Goal: Task Accomplishment & Management: Use online tool/utility

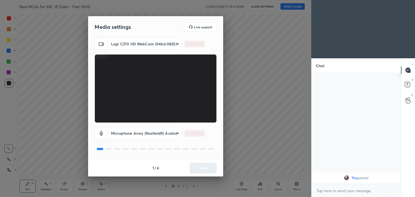
click at [138, 45] on body "1 2 3 4 5 6 7 C X Z C X Z E E Erase all H H Best MCQs for SSC JE Exam - Part XX…" at bounding box center [207, 98] width 415 height 197
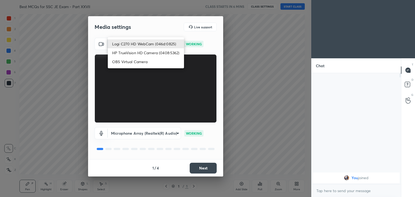
click at [206, 171] on div at bounding box center [207, 98] width 415 height 197
click at [206, 171] on div "Logi C270 HD WebCam (046d:0825) HP TrueVision HD Camera (0408:5362) OBS Virtual…" at bounding box center [207, 98] width 415 height 197
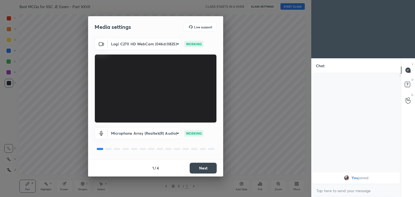
click at [206, 171] on button "Next" at bounding box center [203, 168] width 27 height 11
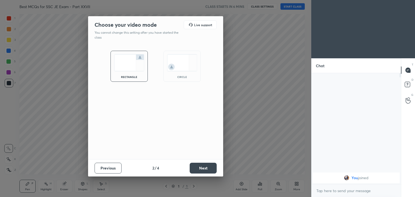
click at [206, 171] on button "Next" at bounding box center [203, 168] width 27 height 11
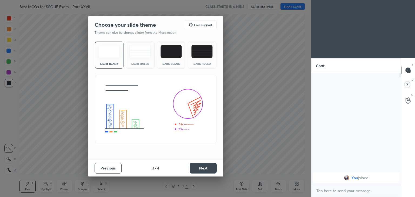
click at [206, 171] on button "Next" at bounding box center [203, 168] width 27 height 11
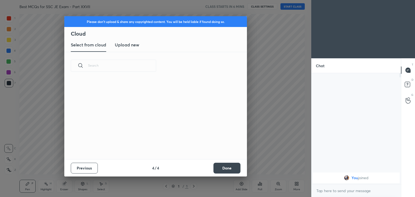
scroll to position [2, 3]
click at [229, 167] on button "Done" at bounding box center [226, 168] width 27 height 11
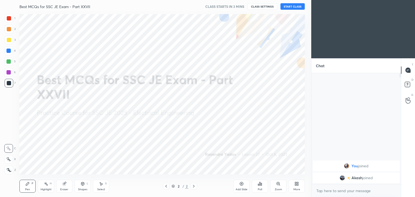
click at [297, 184] on icon at bounding box center [297, 182] width 1 height 1
click at [268, 127] on icon at bounding box center [266, 127] width 4 height 4
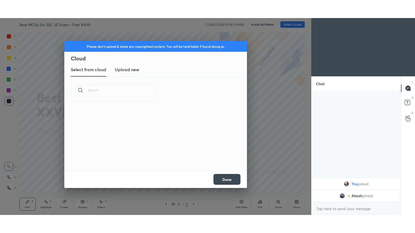
scroll to position [66, 173]
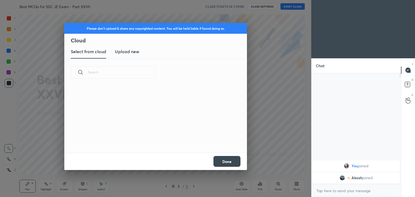
click at [128, 54] on h3 "Upload new" at bounding box center [127, 51] width 24 height 6
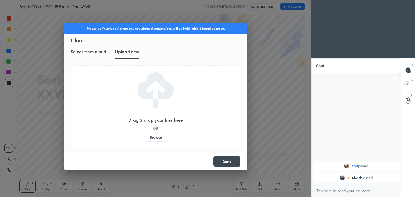
click at [156, 137] on label "Browse" at bounding box center [156, 137] width 24 height 9
click at [144, 137] on input "Browse" at bounding box center [144, 137] width 0 height 9
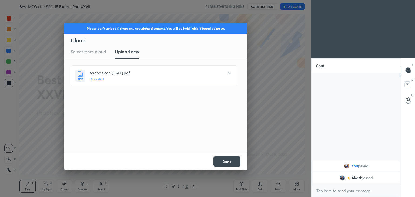
click at [232, 164] on button "Done" at bounding box center [226, 161] width 27 height 11
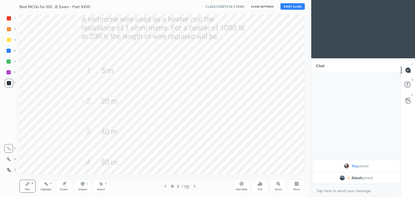
click at [163, 187] on icon at bounding box center [165, 186] width 4 height 4
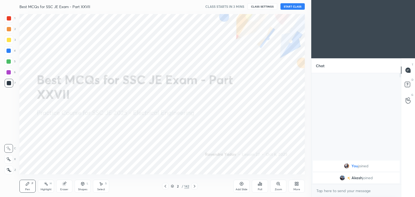
click at [294, 190] on div "More" at bounding box center [296, 189] width 7 height 3
click at [291, 147] on div "Full screen" at bounding box center [290, 148] width 14 height 3
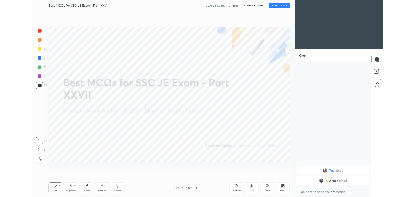
scroll to position [101, 88]
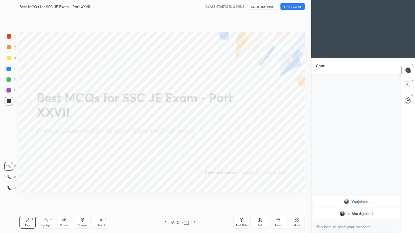
type textarea "x"
click at [263, 6] on button "CLASS SETTINGS" at bounding box center [263, 6] width 30 height 6
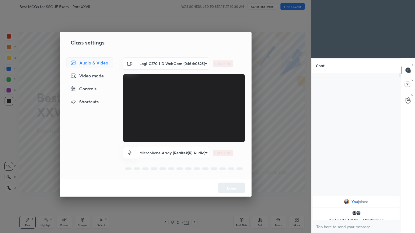
click at [163, 63] on body "1 2 3 4 5 6 7 C X Z C X Z E E Erase all H H Best MCQs for SSC JE Exam - Part XX…" at bounding box center [207, 116] width 415 height 233
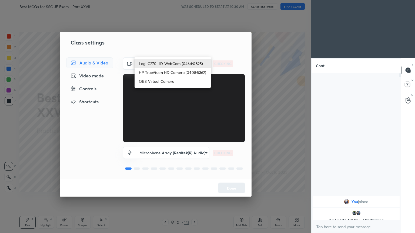
click at [159, 73] on li "HP TrueVision HD Camera (0408:5362)" at bounding box center [173, 72] width 76 height 9
type input "6e129c3dbbea9c9f038ced86e3329b4af5251c06b4e783936748cd200869bc07"
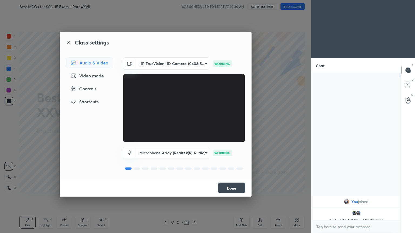
click at [234, 189] on button "Done" at bounding box center [231, 188] width 27 height 11
click at [237, 189] on button "Done" at bounding box center [231, 188] width 27 height 11
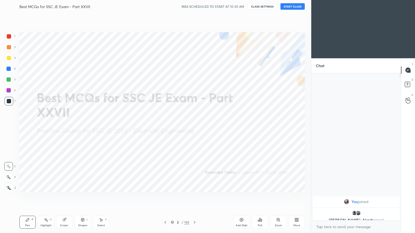
click at [292, 8] on button "START CLASS" at bounding box center [293, 6] width 24 height 6
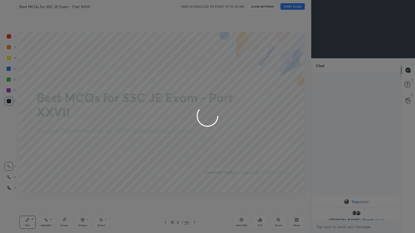
type textarea "x"
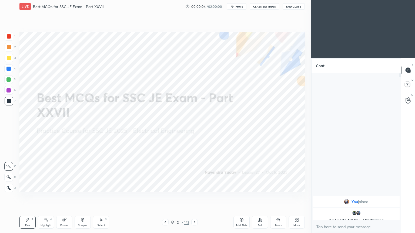
drag, startPoint x: 239, startPoint y: 6, endPoint x: 240, endPoint y: 9, distance: 3.9
click at [239, 6] on span "mute" at bounding box center [240, 7] width 8 height 4
click at [244, 5] on span "unmute" at bounding box center [239, 7] width 12 height 4
click at [266, 5] on button "CLASS SETTINGS" at bounding box center [265, 6] width 30 height 6
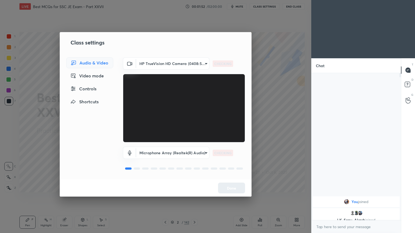
click at [159, 62] on body "1 2 3 4 5 6 7 C X Z C X Z E E Erase all H H LIVE Best MCQs for SSC JE Exam - Pa…" at bounding box center [207, 116] width 415 height 233
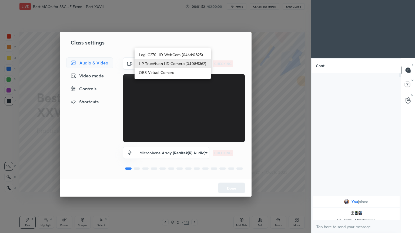
click at [161, 54] on li "Logi C270 HD WebCam (046d:0825)" at bounding box center [173, 54] width 76 height 9
type input "f7d1afb7c9de9e4a754af8163ae90a07716e8f4ac3369fe1a9090404ef363049"
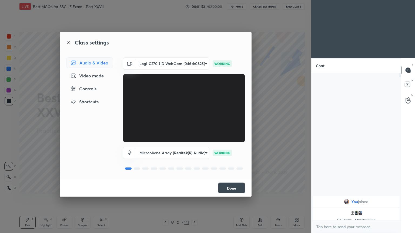
click at [234, 189] on button "Done" at bounding box center [231, 188] width 27 height 11
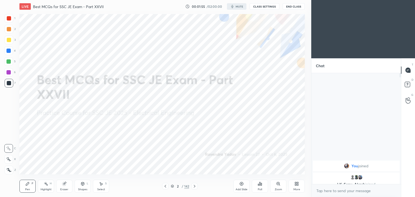
scroll to position [26861, 26735]
type textarea "x"
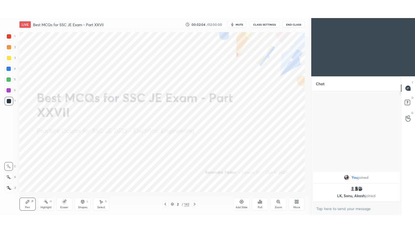
scroll to position [26861, 26735]
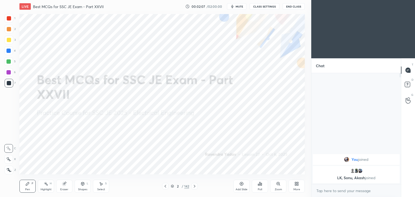
drag, startPoint x: 11, startPoint y: 15, endPoint x: 13, endPoint y: 19, distance: 4.5
click at [11, 16] on div at bounding box center [9, 18] width 9 height 9
click at [10, 161] on icon at bounding box center [8, 160] width 5 height 4
click at [299, 186] on div "More" at bounding box center [297, 186] width 16 height 13
click at [292, 149] on div "Full screen" at bounding box center [290, 148] width 14 height 3
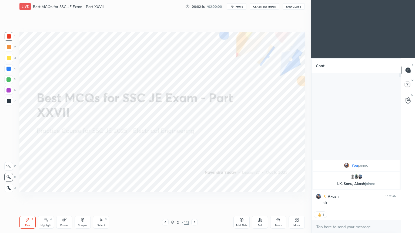
scroll to position [2, 2]
click at [193, 197] on icon at bounding box center [194, 223] width 4 height 4
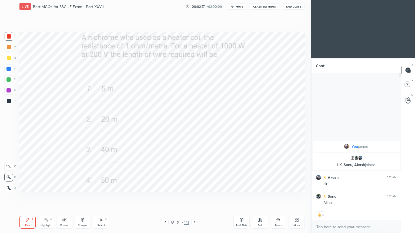
scroll to position [146, 88]
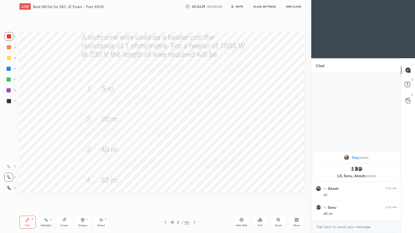
click at [259, 197] on div "Poll" at bounding box center [260, 226] width 4 height 3
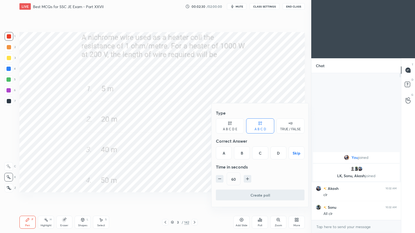
click at [258, 156] on div "C" at bounding box center [260, 153] width 16 height 13
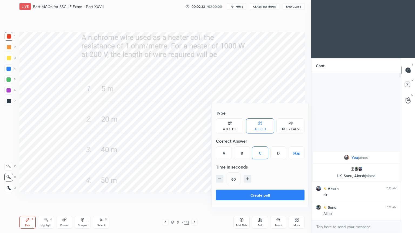
click at [201, 181] on div at bounding box center [207, 116] width 415 height 233
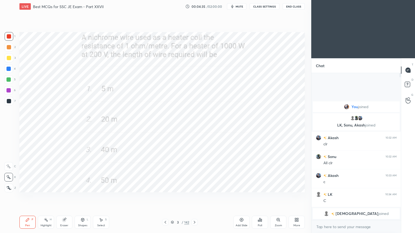
click at [192, 197] on div at bounding box center [194, 222] width 6 height 6
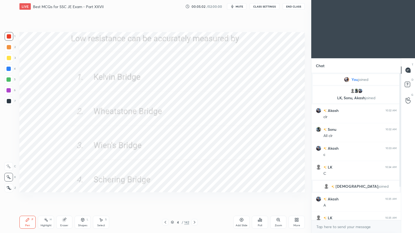
click at [193, 197] on div "Pen P Highlight H Eraser Shapes L Select S 4 / 142 Add Slide Poll Zoom More" at bounding box center [161, 223] width 285 height 22
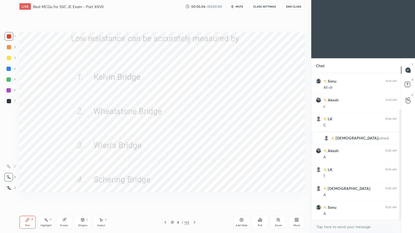
drag, startPoint x: 400, startPoint y: 166, endPoint x: 399, endPoint y: 196, distance: 30.3
click at [399, 197] on div at bounding box center [399, 146] width 3 height 147
click at [195, 197] on icon at bounding box center [194, 223] width 4 height 4
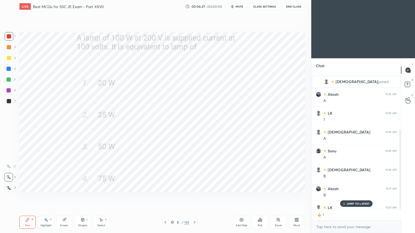
scroll to position [135, 88]
click at [196, 197] on icon at bounding box center [194, 223] width 4 height 4
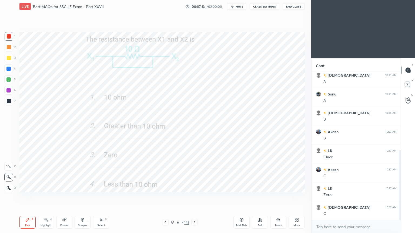
scroll to position [181, 0]
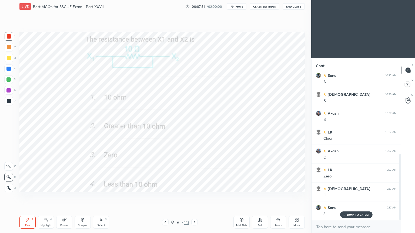
click at [193, 197] on icon at bounding box center [194, 223] width 4 height 4
click at [194, 197] on icon at bounding box center [194, 223] width 4 height 4
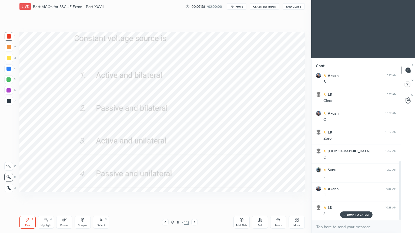
scroll to position [238, 0]
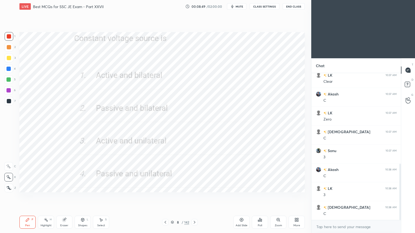
click at [194, 197] on icon at bounding box center [194, 223] width 4 height 4
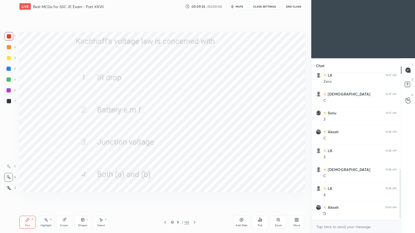
scroll to position [294, 0]
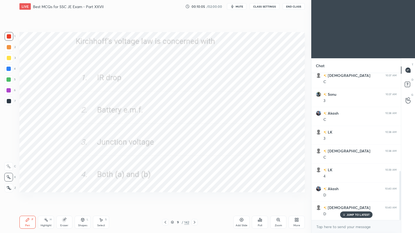
click at [193, 197] on icon at bounding box center [194, 223] width 4 height 4
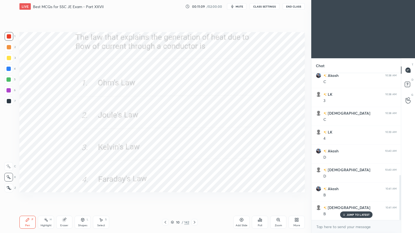
scroll to position [351, 0]
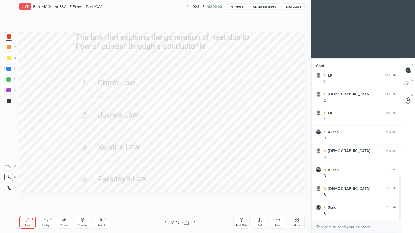
click at [194, 197] on icon at bounding box center [194, 223] width 4 height 4
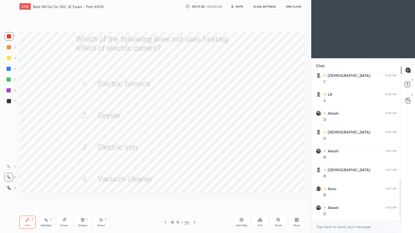
scroll to position [389, 0]
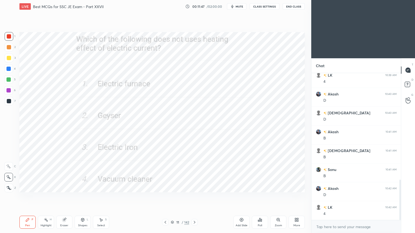
click at [193, 197] on icon at bounding box center [194, 223] width 4 height 4
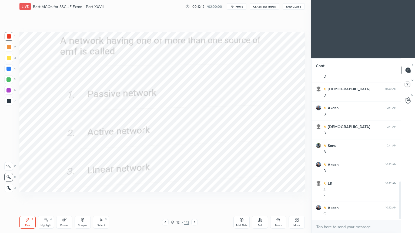
scroll to position [432, 0]
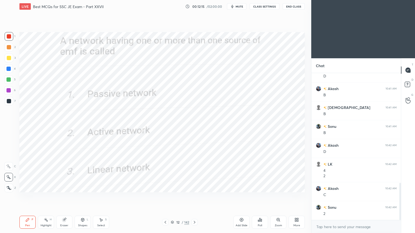
click at [193, 197] on icon at bounding box center [194, 223] width 4 height 4
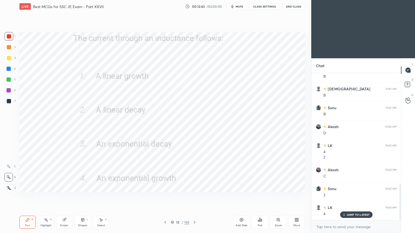
scroll to position [470, 0]
click at [193, 197] on icon at bounding box center [194, 223] width 4 height 4
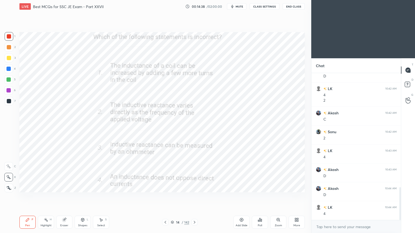
scroll to position [526, 0]
click at [196, 197] on icon at bounding box center [194, 223] width 4 height 4
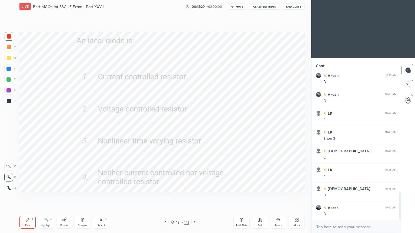
scroll to position [621, 0]
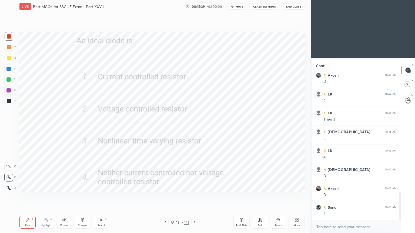
click at [194, 197] on div at bounding box center [194, 222] width 6 height 6
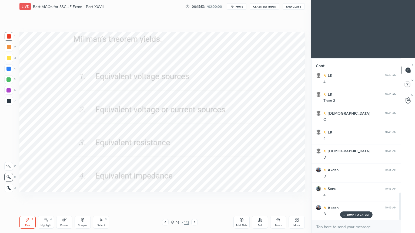
click at [195, 197] on icon at bounding box center [194, 223] width 4 height 4
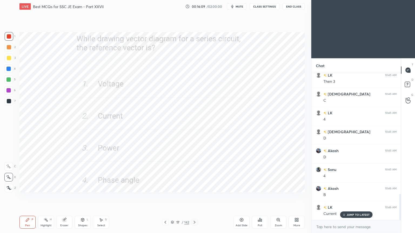
scroll to position [678, 0]
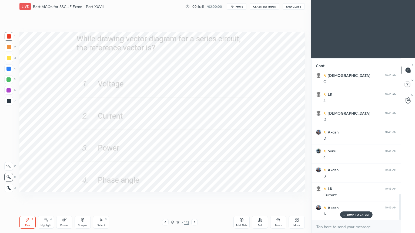
click at [197, 197] on div at bounding box center [194, 222] width 6 height 6
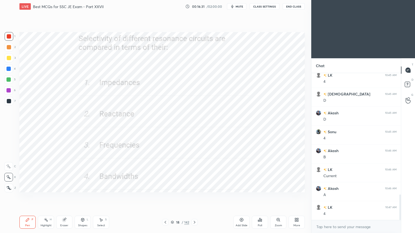
scroll to position [716, 0]
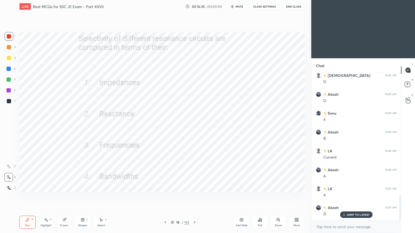
click at [192, 197] on div at bounding box center [194, 222] width 6 height 6
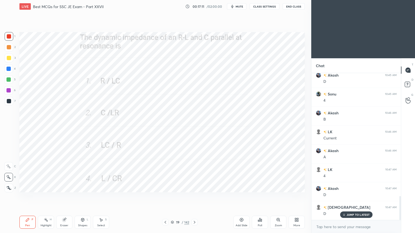
scroll to position [753, 0]
click at [196, 197] on icon at bounding box center [194, 223] width 4 height 4
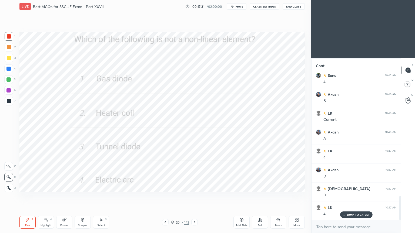
click at [193, 197] on icon at bounding box center [194, 223] width 4 height 4
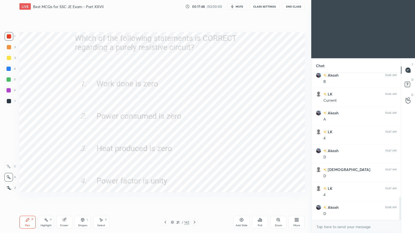
scroll to position [791, 0]
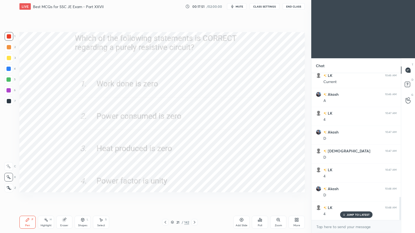
click at [193, 197] on icon at bounding box center [194, 223] width 4 height 4
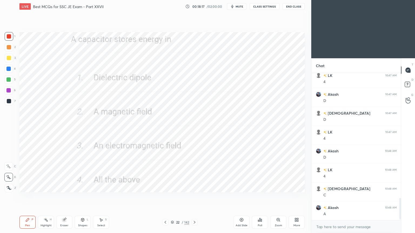
scroll to position [848, 0]
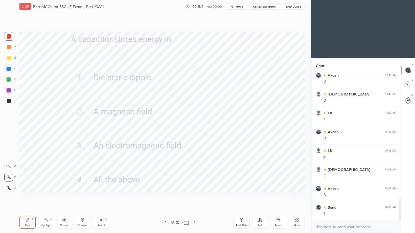
click at [195, 197] on icon at bounding box center [194, 223] width 4 height 4
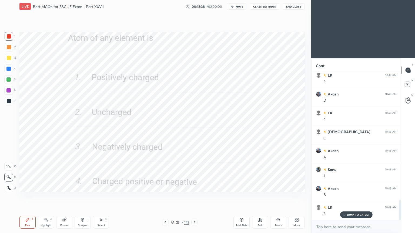
scroll to position [905, 0]
click at [195, 197] on icon at bounding box center [194, 223] width 4 height 4
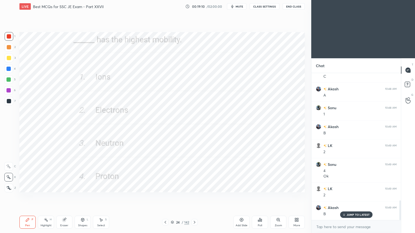
scroll to position [967, 0]
click at [195, 197] on icon at bounding box center [195, 222] width 2 height 3
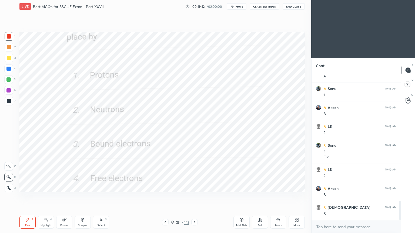
scroll to position [986, 0]
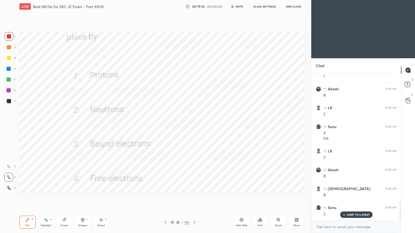
click at [194, 197] on icon at bounding box center [194, 223] width 4 height 4
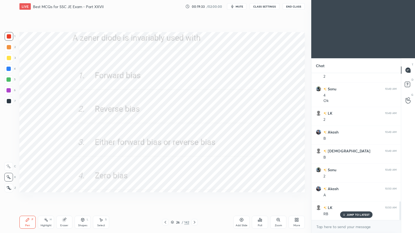
scroll to position [1043, 0]
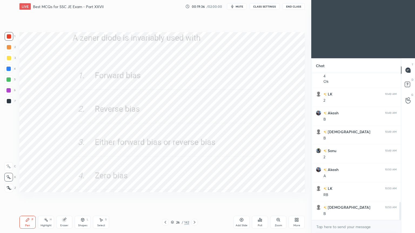
click at [195, 197] on icon at bounding box center [194, 223] width 4 height 4
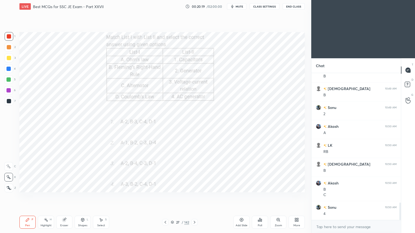
scroll to position [1105, 0]
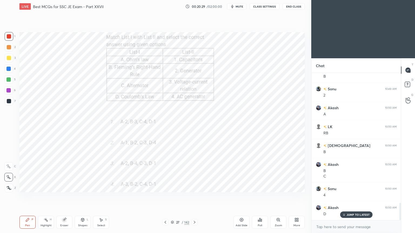
click at [64, 197] on div "Eraser" at bounding box center [64, 226] width 8 height 3
click at [29, 197] on icon at bounding box center [27, 220] width 4 height 4
click at [196, 197] on icon at bounding box center [194, 223] width 4 height 4
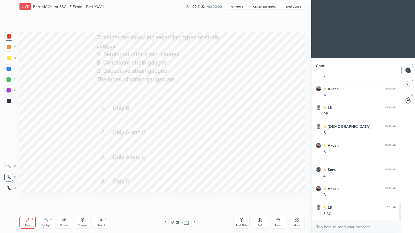
click at [195, 197] on icon at bounding box center [194, 223] width 4 height 4
click at [194, 197] on icon at bounding box center [195, 222] width 2 height 3
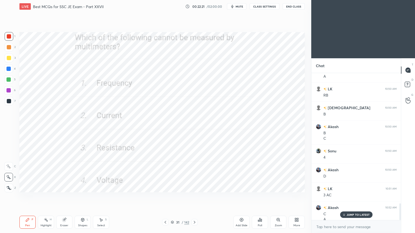
scroll to position [1148, 0]
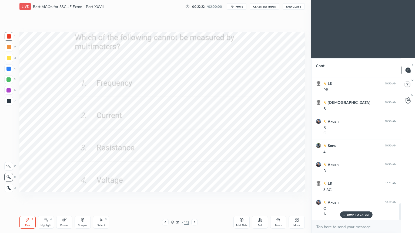
click at [195, 197] on div at bounding box center [194, 222] width 6 height 6
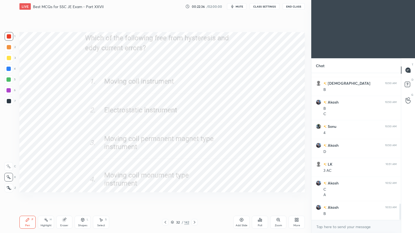
scroll to position [1186, 0]
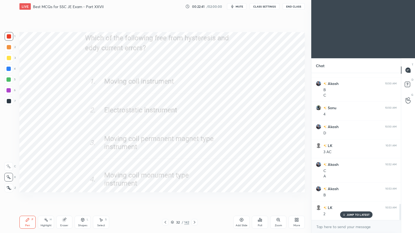
click at [193, 197] on icon at bounding box center [194, 223] width 4 height 4
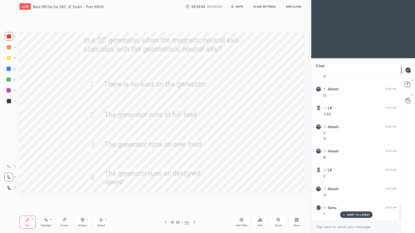
scroll to position [1243, 0]
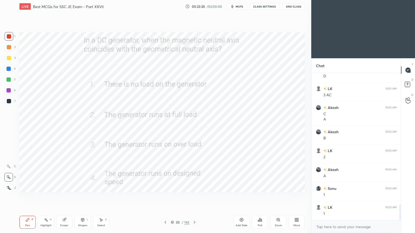
click at [193, 197] on icon at bounding box center [194, 223] width 4 height 4
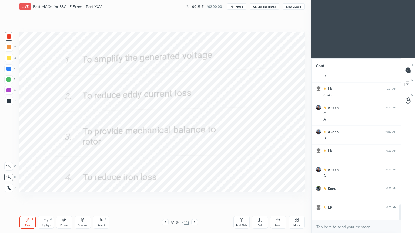
click at [195, 197] on icon at bounding box center [195, 222] width 2 height 3
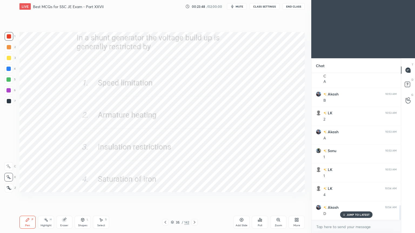
scroll to position [1299, 0]
click at [195, 197] on icon at bounding box center [194, 223] width 4 height 4
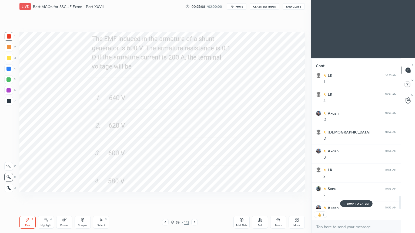
scroll to position [135, 88]
click at [195, 197] on icon at bounding box center [195, 222] width 2 height 3
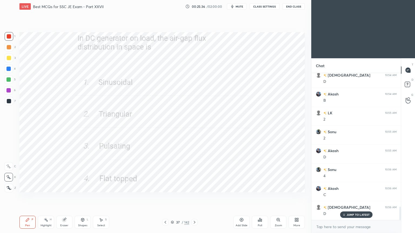
scroll to position [1451, 0]
click at [195, 197] on icon at bounding box center [194, 223] width 4 height 4
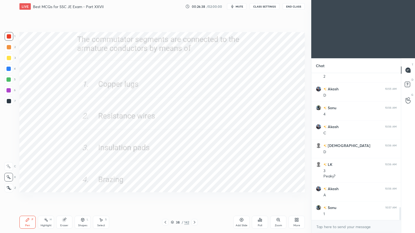
scroll to position [1513, 0]
click at [196, 197] on icon at bounding box center [194, 223] width 4 height 4
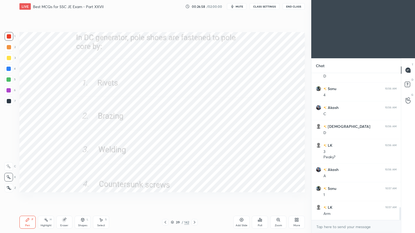
scroll to position [1537, 0]
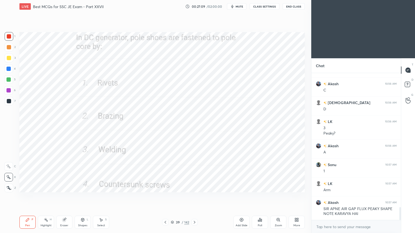
click at [165, 197] on icon at bounding box center [165, 223] width 4 height 4
click at [166, 197] on icon at bounding box center [165, 223] width 4 height 4
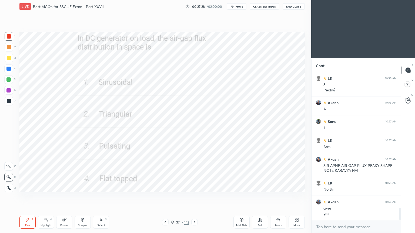
scroll to position [1586, 0]
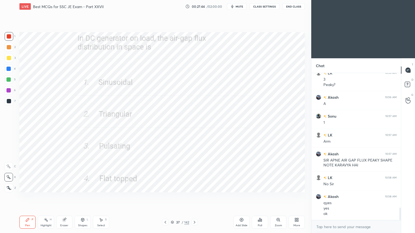
click at [195, 197] on icon at bounding box center [194, 223] width 4 height 4
click at [193, 197] on icon at bounding box center [194, 223] width 4 height 4
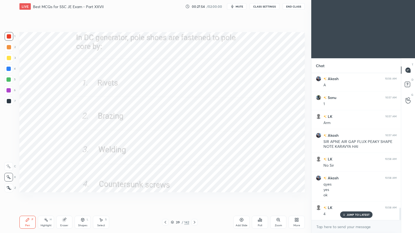
click at [193, 197] on icon at bounding box center [194, 223] width 4 height 4
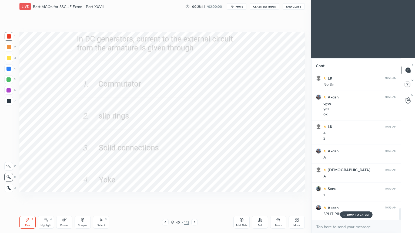
scroll to position [1704, 0]
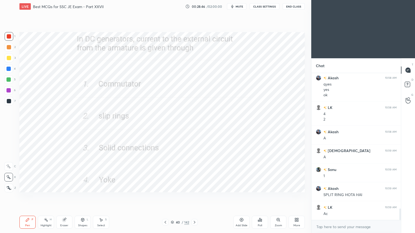
click at [193, 197] on icon at bounding box center [194, 223] width 4 height 4
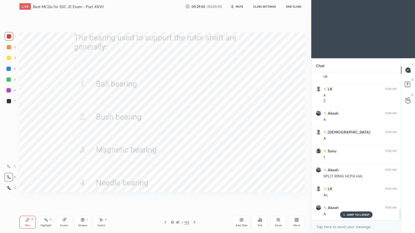
click at [195, 197] on icon at bounding box center [194, 223] width 4 height 4
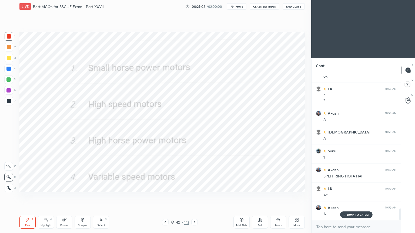
drag, startPoint x: 197, startPoint y: 222, endPoint x: 198, endPoint y: 219, distance: 3.4
click at [196, 197] on div at bounding box center [194, 222] width 6 height 6
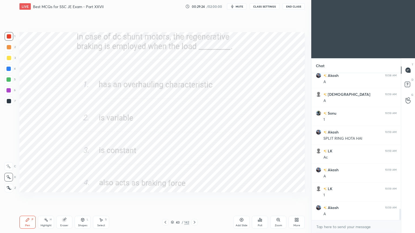
scroll to position [1780, 0]
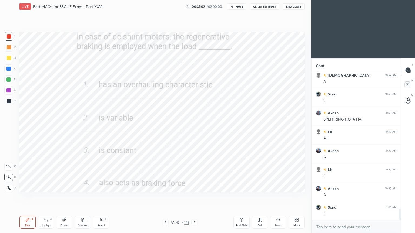
click at [194, 197] on icon at bounding box center [194, 223] width 4 height 4
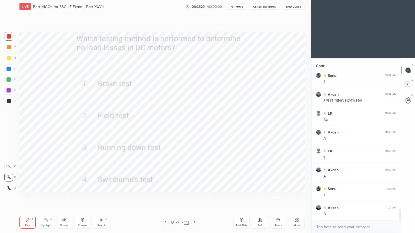
scroll to position [1818, 0]
click at [194, 197] on icon at bounding box center [194, 223] width 4 height 4
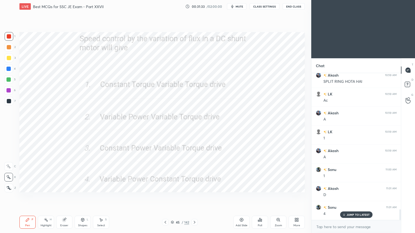
scroll to position [1837, 0]
click at [194, 197] on icon at bounding box center [194, 223] width 4 height 4
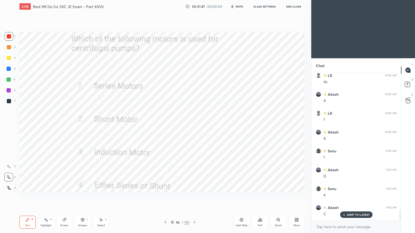
click at [198, 197] on div "46 / 142" at bounding box center [179, 222] width 107 height 6
click at [195, 197] on icon at bounding box center [194, 223] width 4 height 4
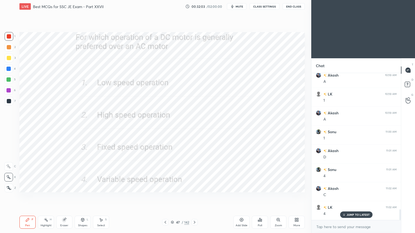
scroll to position [1874, 0]
click at [194, 197] on icon at bounding box center [195, 222] width 2 height 3
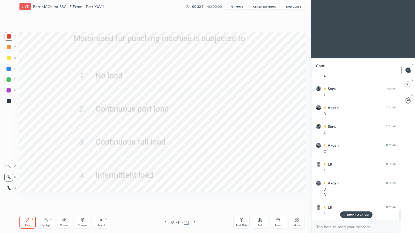
scroll to position [1918, 0]
click at [193, 197] on icon at bounding box center [194, 223] width 4 height 4
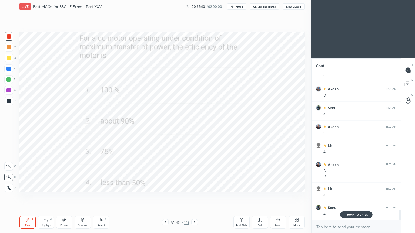
scroll to position [1937, 0]
click at [196, 197] on icon at bounding box center [194, 223] width 4 height 4
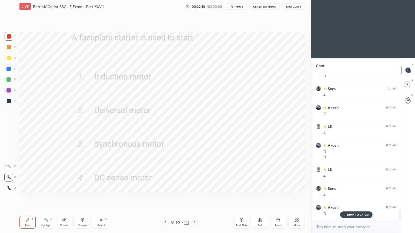
scroll to position [1955, 0]
click at [198, 197] on div "50 / 142" at bounding box center [179, 222] width 107 height 6
click at [195, 197] on icon at bounding box center [194, 223] width 4 height 4
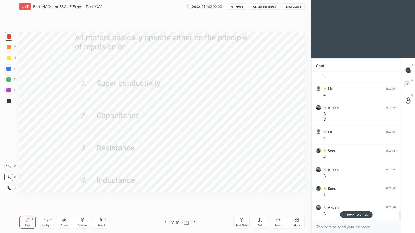
scroll to position [1993, 0]
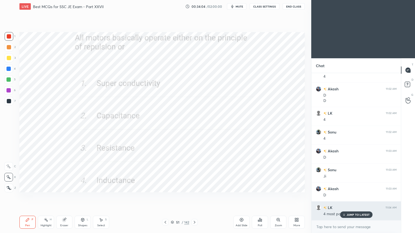
click at [351, 197] on div "JUMP TO LATEST" at bounding box center [356, 215] width 32 height 6
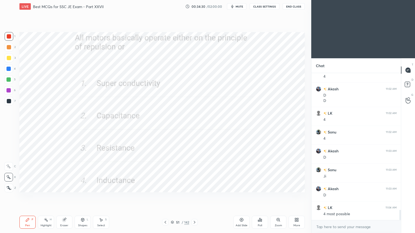
click at [194, 197] on icon at bounding box center [194, 223] width 4 height 4
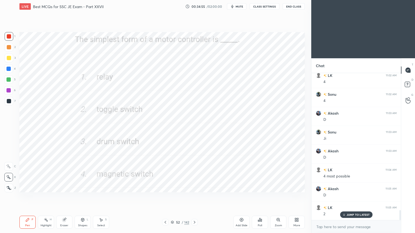
scroll to position [2050, 0]
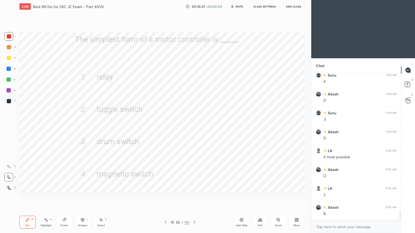
click at [193, 197] on icon at bounding box center [194, 223] width 4 height 4
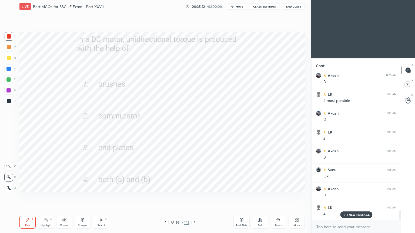
scroll to position [2126, 0]
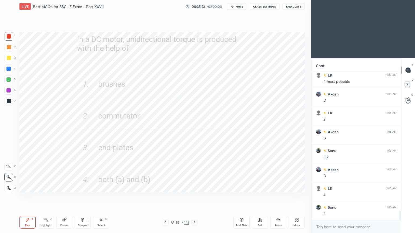
click at [194, 197] on icon at bounding box center [195, 222] width 2 height 3
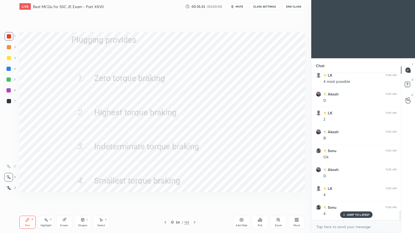
scroll to position [2145, 0]
click at [193, 197] on icon at bounding box center [194, 223] width 4 height 4
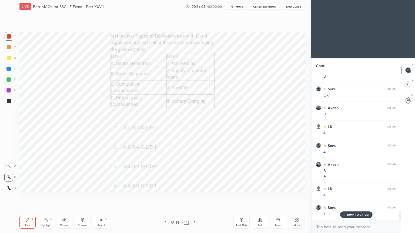
scroll to position [2193, 0]
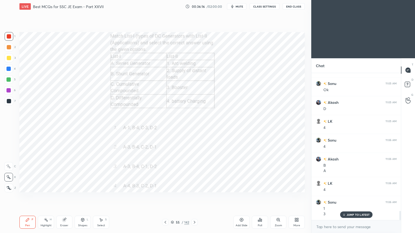
click at [194, 197] on icon at bounding box center [194, 223] width 4 height 4
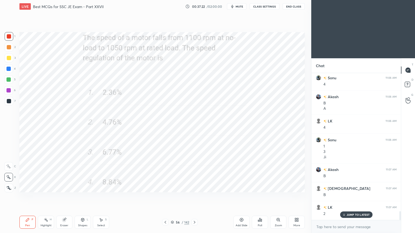
scroll to position [2274, 0]
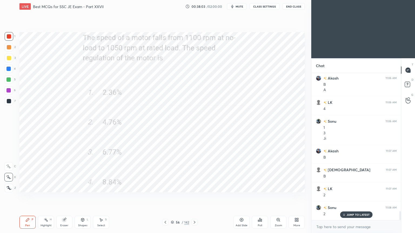
click at [196, 197] on icon at bounding box center [194, 223] width 4 height 4
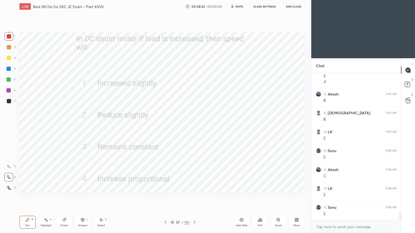
scroll to position [2350, 0]
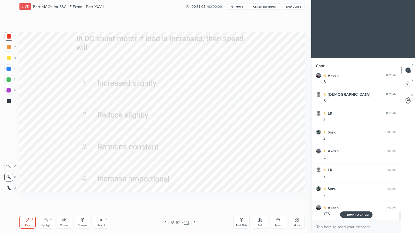
click at [171, 197] on icon at bounding box center [172, 223] width 3 height 1
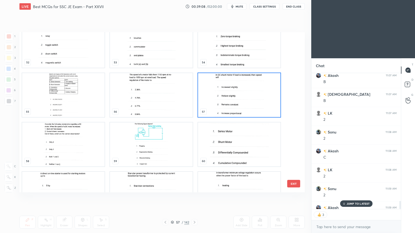
scroll to position [863, 0]
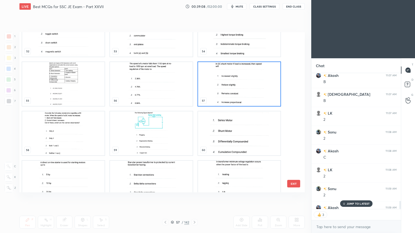
click at [142, 139] on img "grid" at bounding box center [151, 134] width 82 height 44
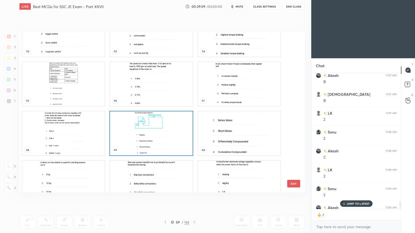
click at [142, 139] on img "grid" at bounding box center [151, 134] width 82 height 44
click at [143, 138] on img "grid" at bounding box center [151, 134] width 82 height 44
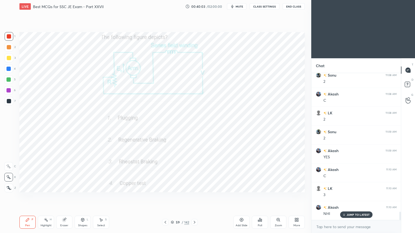
scroll to position [2426, 0]
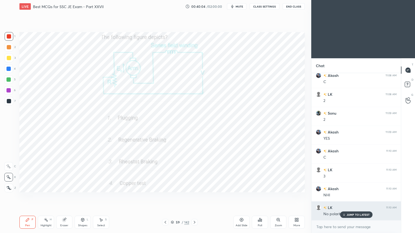
click at [352, 197] on p "JUMP TO LATEST" at bounding box center [358, 214] width 23 height 3
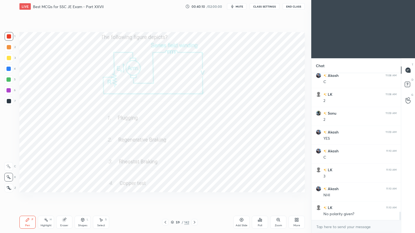
click at [66, 197] on div "Eraser" at bounding box center [64, 222] width 16 height 13
click at [12, 179] on div at bounding box center [8, 177] width 9 height 9
click at [33, 197] on div "P" at bounding box center [33, 220] width 2 height 3
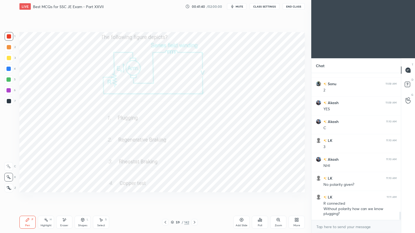
scroll to position [2474, 0]
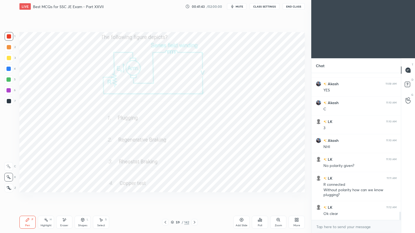
click at [192, 197] on div at bounding box center [194, 222] width 6 height 6
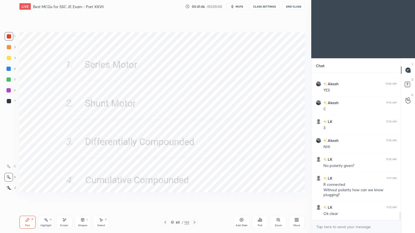
click at [193, 197] on icon at bounding box center [194, 223] width 4 height 4
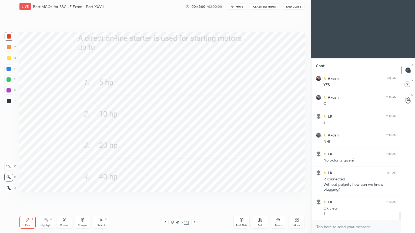
scroll to position [2498, 0]
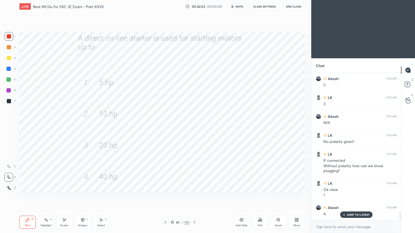
click at [197, 197] on div at bounding box center [194, 222] width 6 height 6
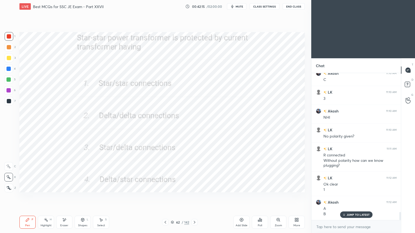
click at [193, 197] on icon at bounding box center [194, 223] width 4 height 4
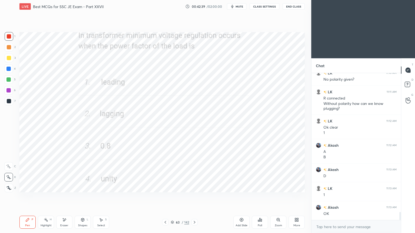
scroll to position [2579, 0]
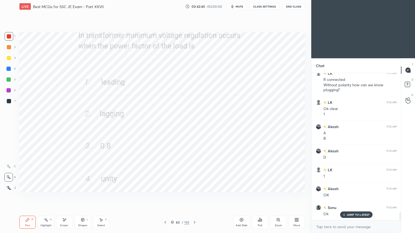
click at [195, 197] on icon at bounding box center [194, 223] width 4 height 4
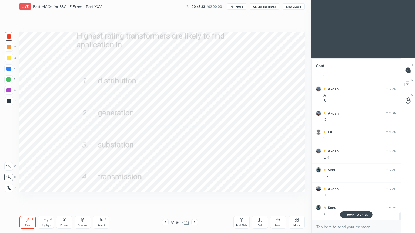
scroll to position [2636, 0]
click at [192, 197] on icon at bounding box center [194, 223] width 4 height 4
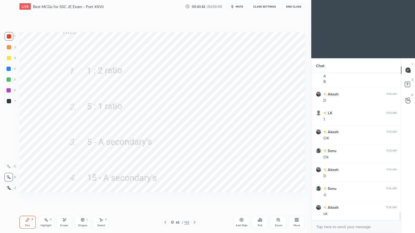
click at [194, 197] on icon at bounding box center [194, 223] width 4 height 4
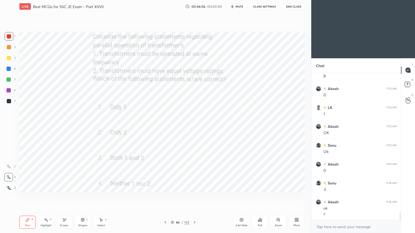
scroll to position [2660, 0]
click at [195, 197] on icon at bounding box center [194, 223] width 4 height 4
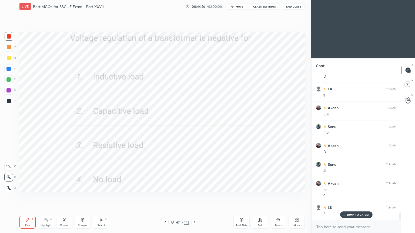
scroll to position [2679, 0]
click at [195, 197] on icon at bounding box center [194, 223] width 4 height 4
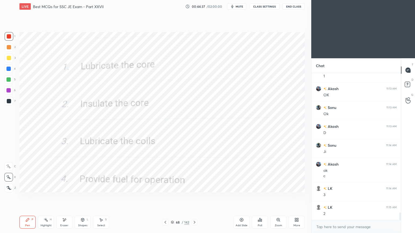
click at [194, 197] on icon at bounding box center [195, 222] width 2 height 3
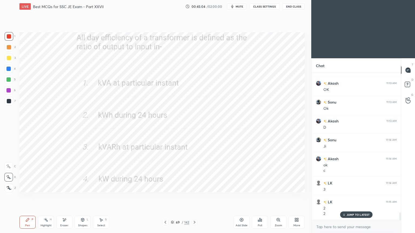
scroll to position [2704, 0]
click at [195, 197] on icon at bounding box center [194, 223] width 4 height 4
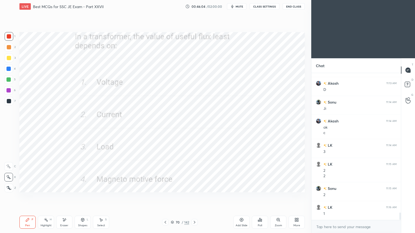
scroll to position [146, 88]
click at [191, 197] on div at bounding box center [194, 222] width 6 height 6
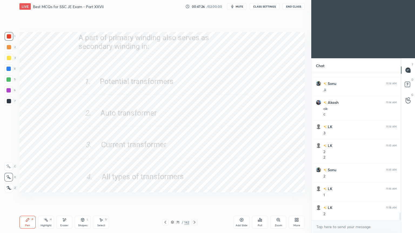
scroll to position [2761, 0]
click at [196, 197] on icon at bounding box center [194, 223] width 4 height 4
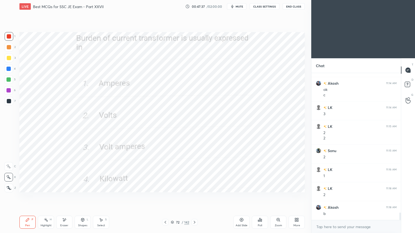
scroll to position [2766, 0]
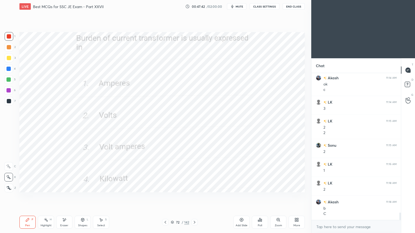
click at [193, 197] on icon at bounding box center [194, 223] width 4 height 4
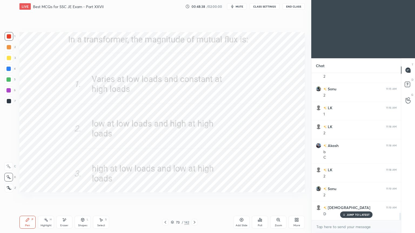
scroll to position [2842, 0]
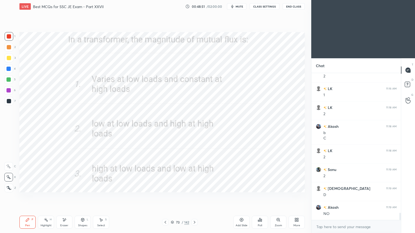
click at [195, 197] on div at bounding box center [194, 222] width 6 height 6
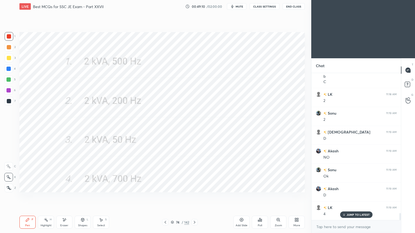
scroll to position [2917, 0]
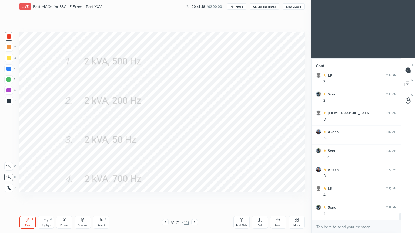
click at [191, 197] on div "74 / 142" at bounding box center [180, 222] width 36 height 6
click at [194, 197] on icon at bounding box center [195, 222] width 2 height 3
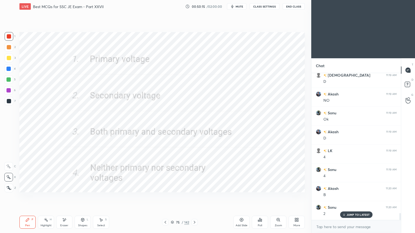
scroll to position [2974, 0]
click at [194, 197] on icon at bounding box center [194, 223] width 4 height 4
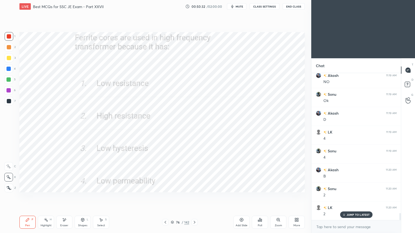
click at [195, 197] on icon at bounding box center [194, 223] width 4 height 4
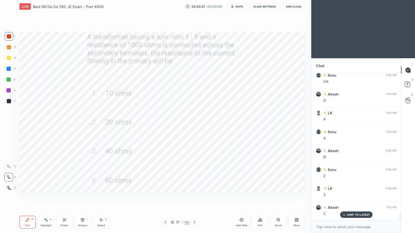
scroll to position [3012, 0]
click at [192, 197] on div at bounding box center [194, 222] width 6 height 6
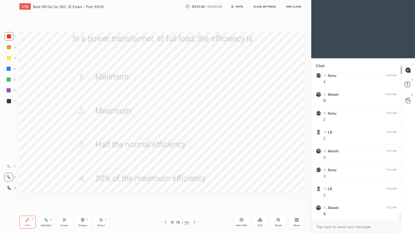
scroll to position [3069, 0]
click at [195, 197] on icon at bounding box center [194, 223] width 4 height 4
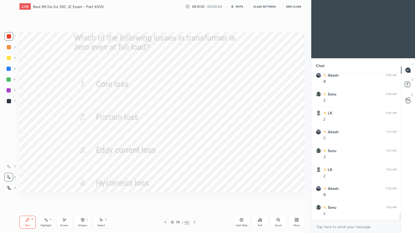
scroll to position [3087, 0]
click at [195, 197] on icon at bounding box center [194, 223] width 4 height 4
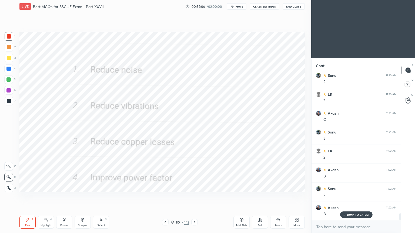
click at [195, 197] on icon at bounding box center [194, 223] width 4 height 4
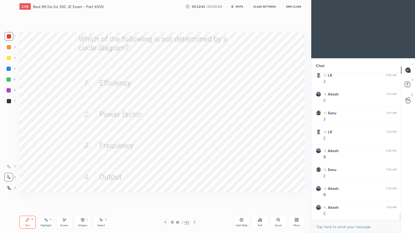
scroll to position [3125, 0]
drag, startPoint x: 193, startPoint y: 223, endPoint x: 197, endPoint y: 223, distance: 4.3
click at [195, 197] on icon at bounding box center [194, 223] width 4 height 4
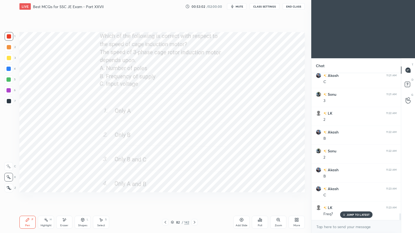
scroll to position [3144, 0]
click at [70, 196] on div "Setting up your live class Poll for secs No correct answer Start poll" at bounding box center [162, 112] width 290 height 199
click at [195, 197] on icon at bounding box center [195, 222] width 2 height 3
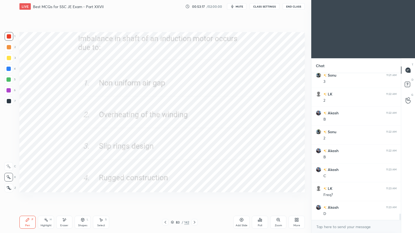
scroll to position [3163, 0]
click at [194, 197] on icon at bounding box center [194, 223] width 4 height 4
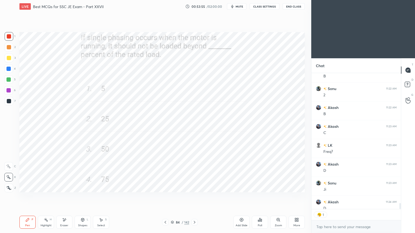
scroll to position [135, 88]
click at [194, 197] on icon at bounding box center [194, 223] width 4 height 4
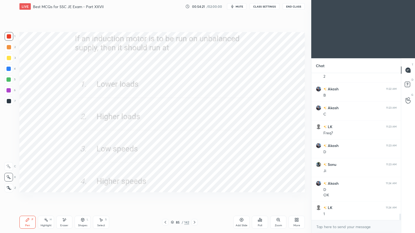
scroll to position [3225, 0]
click at [193, 197] on icon at bounding box center [194, 223] width 4 height 4
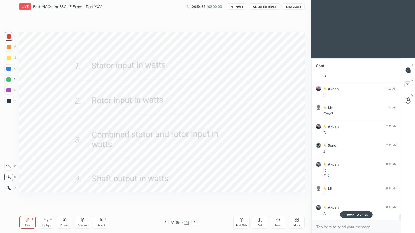
scroll to position [3244, 0]
click at [194, 197] on icon at bounding box center [194, 223] width 4 height 4
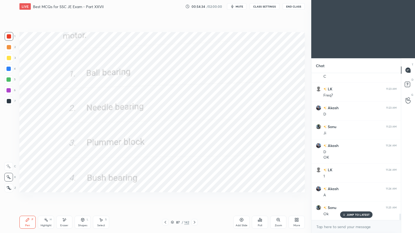
click at [193, 197] on icon at bounding box center [194, 223] width 4 height 4
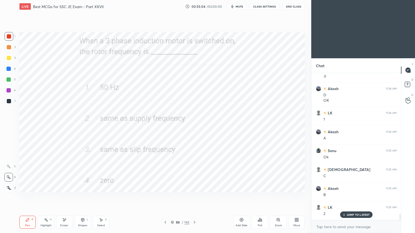
scroll to position [3320, 0]
click at [196, 197] on icon at bounding box center [194, 223] width 4 height 4
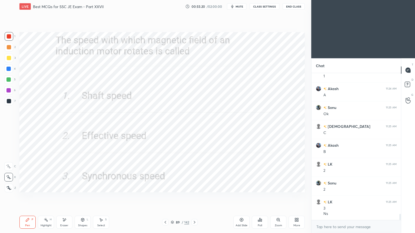
scroll to position [3363, 0]
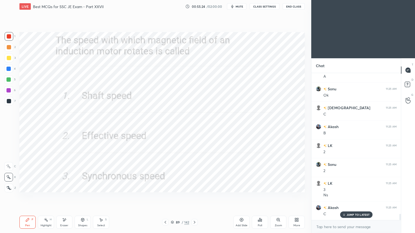
click at [194, 197] on icon at bounding box center [194, 223] width 4 height 4
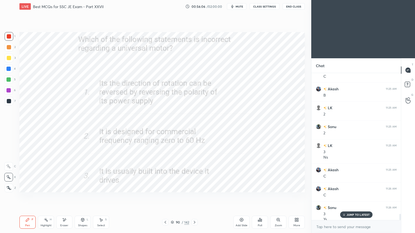
scroll to position [3406, 0]
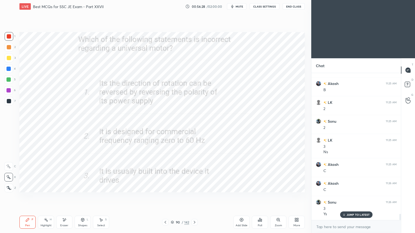
click at [194, 197] on icon at bounding box center [194, 223] width 4 height 4
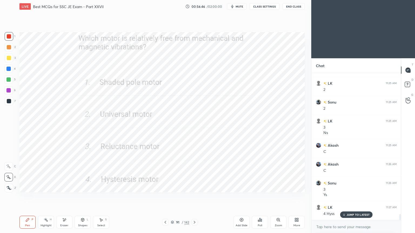
scroll to position [3444, 0]
click at [193, 197] on icon at bounding box center [194, 223] width 4 height 4
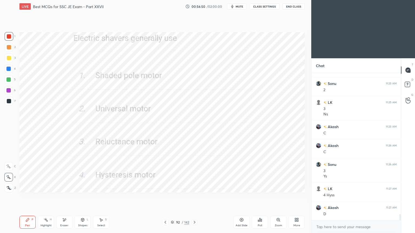
scroll to position [3463, 0]
click at [196, 197] on icon at bounding box center [194, 223] width 4 height 4
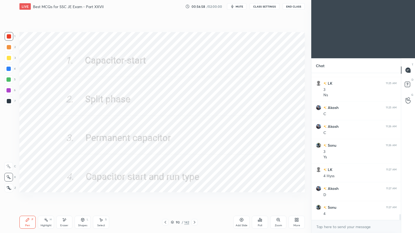
click at [195, 197] on icon at bounding box center [194, 223] width 4 height 4
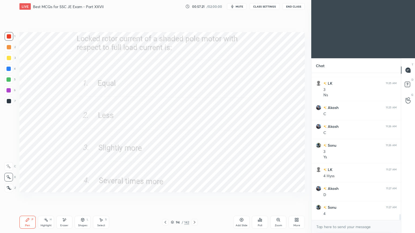
click at [194, 197] on icon at bounding box center [194, 223] width 4 height 4
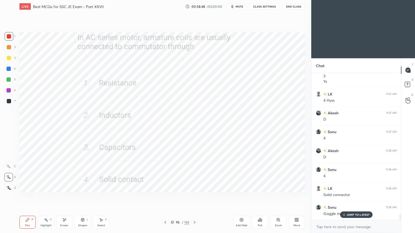
scroll to position [3557, 0]
click at [193, 197] on icon at bounding box center [194, 223] width 4 height 4
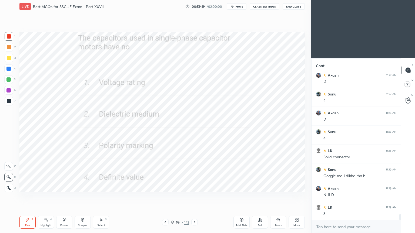
scroll to position [3595, 0]
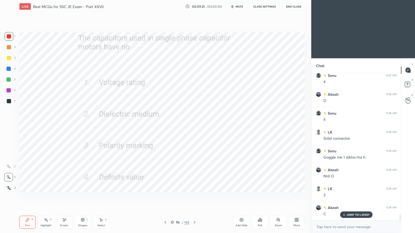
click at [195, 197] on icon at bounding box center [194, 223] width 4 height 4
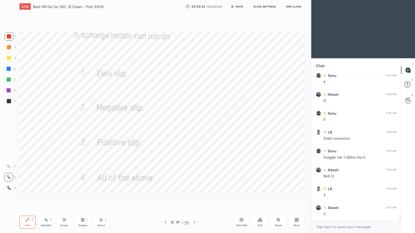
scroll to position [3615, 0]
click at [195, 197] on icon at bounding box center [194, 223] width 4 height 4
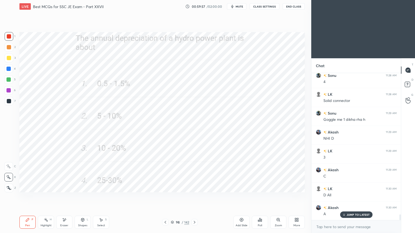
scroll to position [3652, 0]
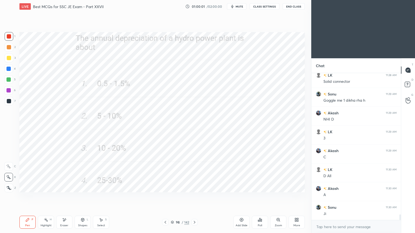
click at [195, 197] on icon at bounding box center [194, 223] width 4 height 4
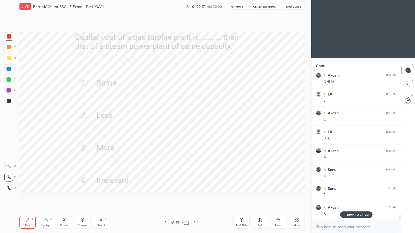
scroll to position [3709, 0]
click at [195, 197] on icon at bounding box center [194, 223] width 4 height 4
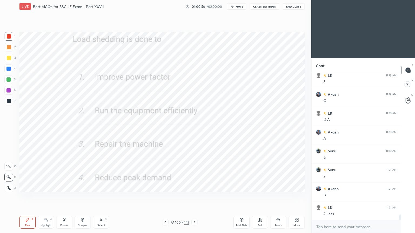
scroll to position [3728, 0]
click at [195, 197] on icon at bounding box center [194, 223] width 4 height 4
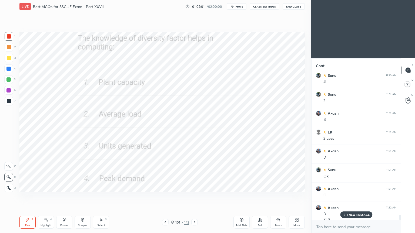
scroll to position [3790, 0]
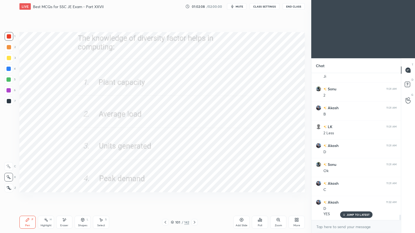
click at [194, 197] on div at bounding box center [194, 222] width 6 height 6
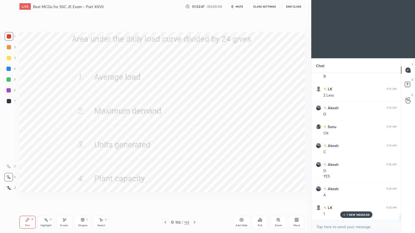
scroll to position [3847, 0]
click at [193, 197] on div at bounding box center [194, 222] width 6 height 6
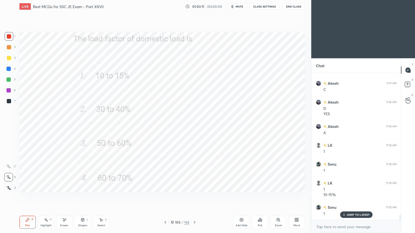
scroll to position [3909, 0]
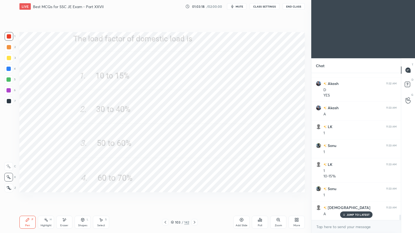
click at [192, 197] on div at bounding box center [194, 222] width 6 height 6
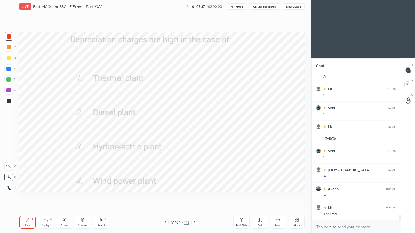
scroll to position [3966, 0]
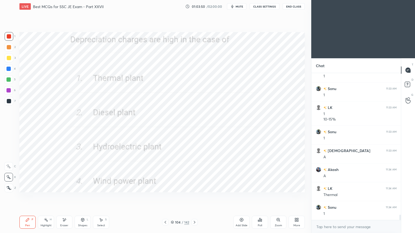
click at [195, 197] on icon at bounding box center [194, 223] width 4 height 4
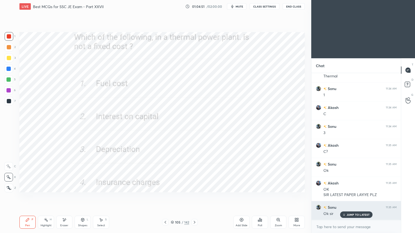
scroll to position [4103, 0]
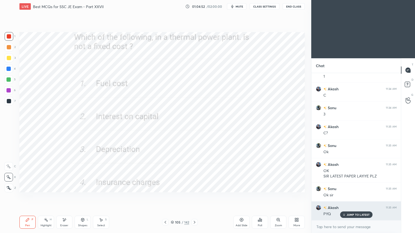
click at [352, 197] on div "JUMP TO LATEST" at bounding box center [356, 215] width 32 height 6
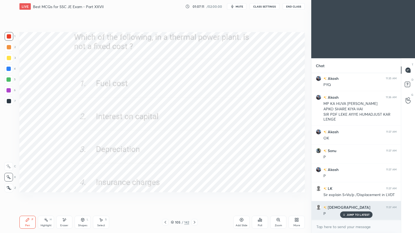
scroll to position [4251, 0]
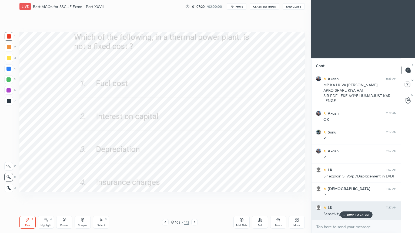
click at [356, 197] on p "JUMP TO LATEST" at bounding box center [358, 214] width 23 height 3
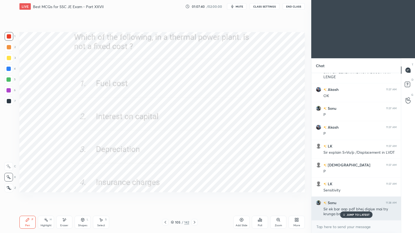
click at [353, 197] on p "JUMP TO LATEST" at bounding box center [358, 214] width 23 height 3
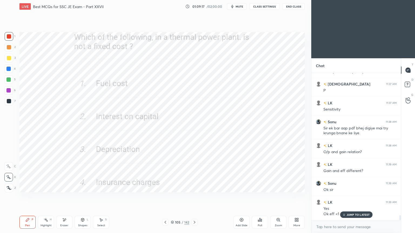
scroll to position [4362, 0]
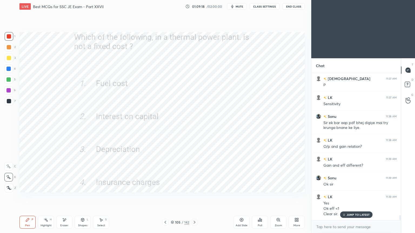
click at [244, 197] on div "Add Slide" at bounding box center [241, 222] width 16 height 13
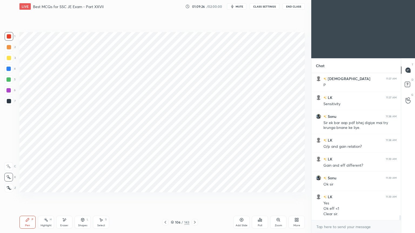
scroll to position [4381, 0]
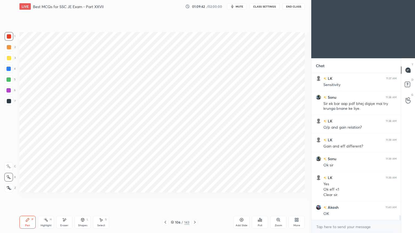
click at [293, 8] on button "End Class" at bounding box center [294, 6] width 22 height 6
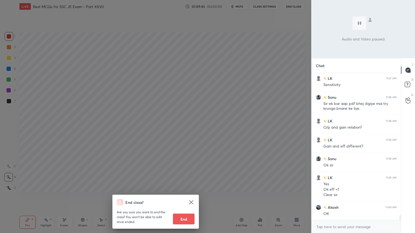
click at [183, 197] on button "End" at bounding box center [184, 219] width 22 height 11
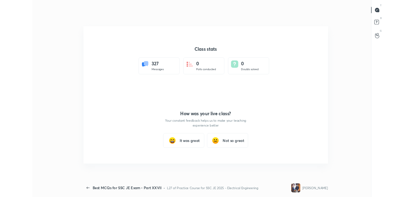
scroll to position [26861, 26614]
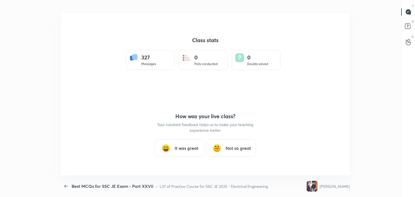
type textarea "x"
click at [180, 151] on div "It was great" at bounding box center [179, 148] width 49 height 17
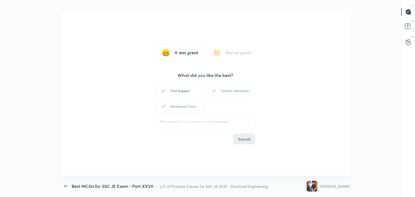
click at [167, 91] on div "Chat Support" at bounding box center [180, 91] width 49 height 14
click at [181, 91] on div "Chat Support" at bounding box center [180, 91] width 49 height 14
click at [184, 110] on div "Whiteboard Tools" at bounding box center [180, 107] width 49 height 14
click at [235, 90] on div "Learner Interaction" at bounding box center [230, 91] width 49 height 14
click at [250, 143] on button "Submit" at bounding box center [244, 139] width 22 height 11
